Goal: Transaction & Acquisition: Obtain resource

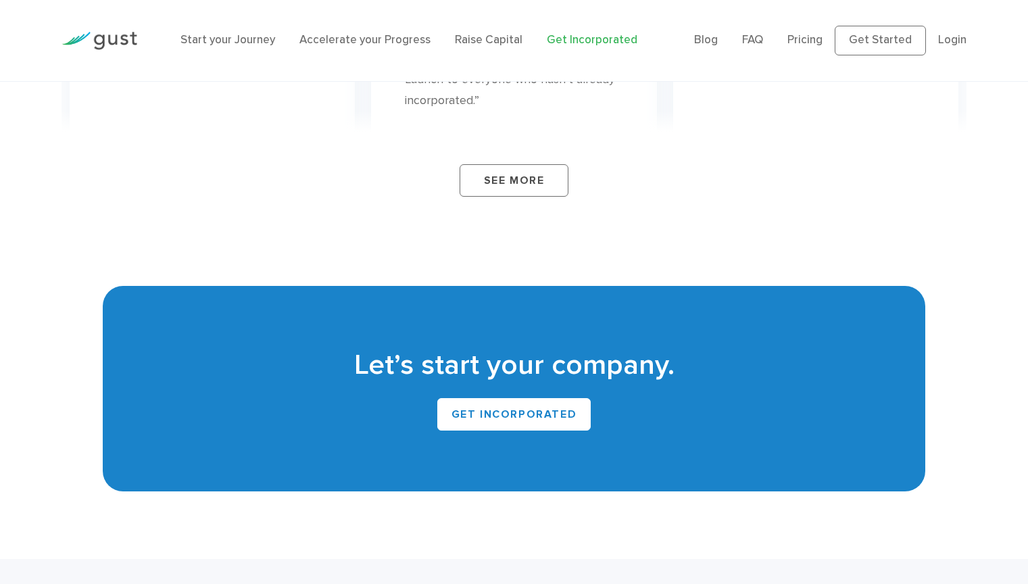
scroll to position [8695, 0]
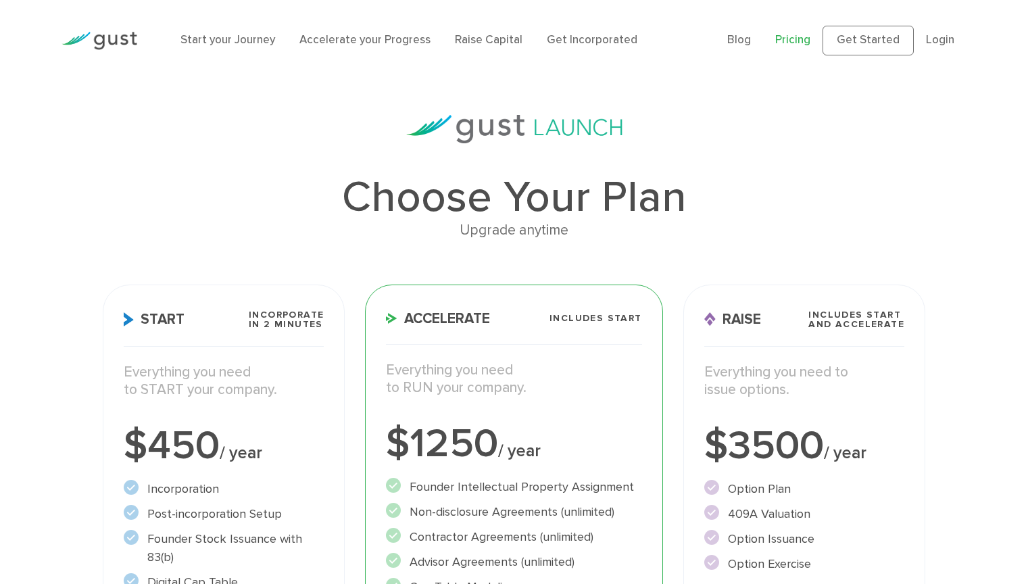
click at [482, 40] on link "Raise Capital" at bounding box center [489, 40] width 68 height 14
